Goal: Information Seeking & Learning: Learn about a topic

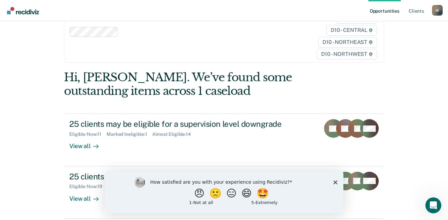
scroll to position [90, 0]
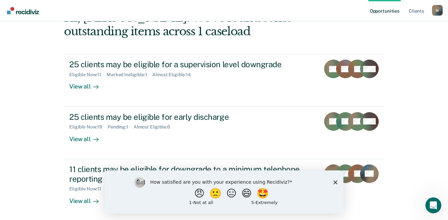
click at [335, 183] on polygon "Close survey" at bounding box center [335, 182] width 4 height 4
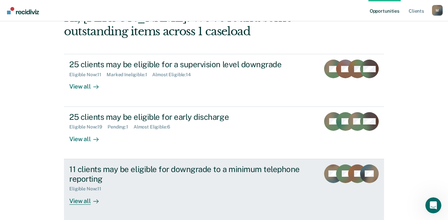
click at [82, 199] on div "View all" at bounding box center [87, 198] width 37 height 13
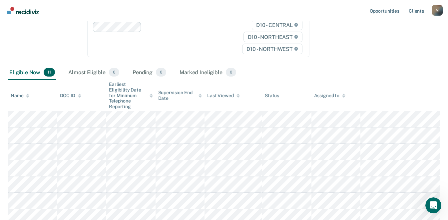
scroll to position [111, 0]
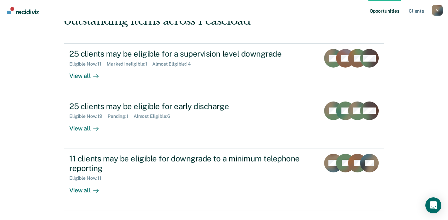
scroll to position [105, 0]
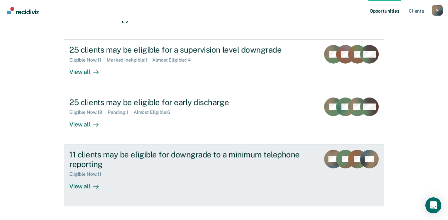
click at [185, 148] on link "11 clients may be eligible for downgrade to a minimum telephone reporting Eligi…" at bounding box center [224, 176] width 320 height 62
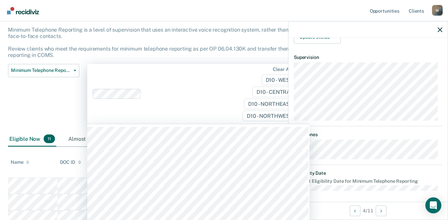
scroll to position [42, 0]
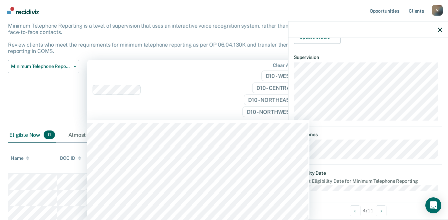
click at [191, 91] on div "Clear agents D10 - WEST D10 - CENTRAL D10 - NORTHEAST D10 - NORTHWEST" at bounding box center [198, 90] width 222 height 60
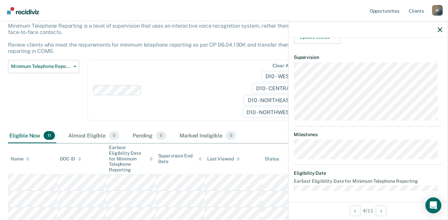
click at [180, 53] on div "Minimum Telephone Reporting is a level of supervision that uses an interactive …" at bounding box center [176, 41] width 336 height 37
click at [440, 28] on icon "button" at bounding box center [440, 29] width 5 height 5
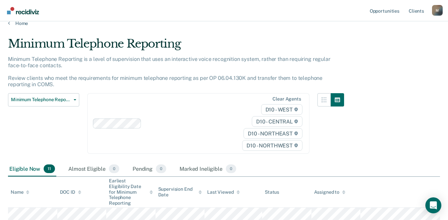
scroll to position [0, 0]
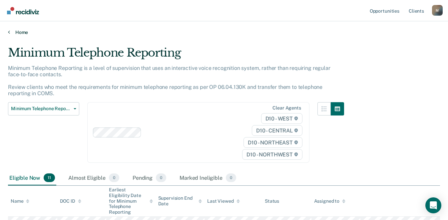
click at [9, 31] on icon at bounding box center [9, 31] width 2 height 5
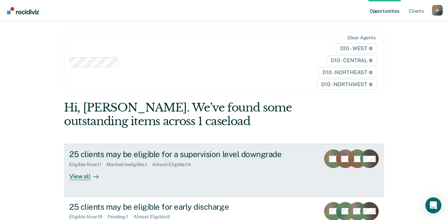
click at [230, 150] on div "25 clients may be eligible for a supervision level downgrade" at bounding box center [186, 155] width 234 height 10
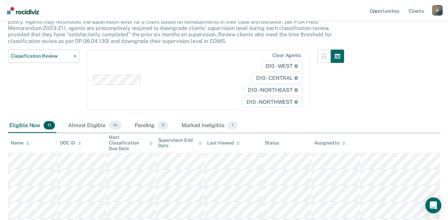
scroll to position [65, 0]
